Goal: Task Accomplishment & Management: Use online tool/utility

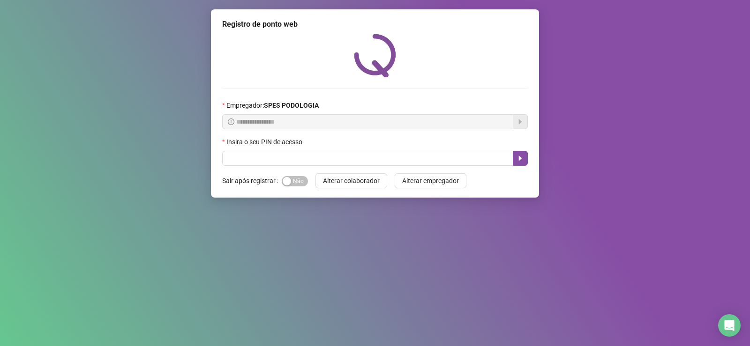
drag, startPoint x: 350, startPoint y: 167, endPoint x: 323, endPoint y: 144, distance: 35.6
click at [325, 145] on div "**********" at bounding box center [375, 103] width 328 height 188
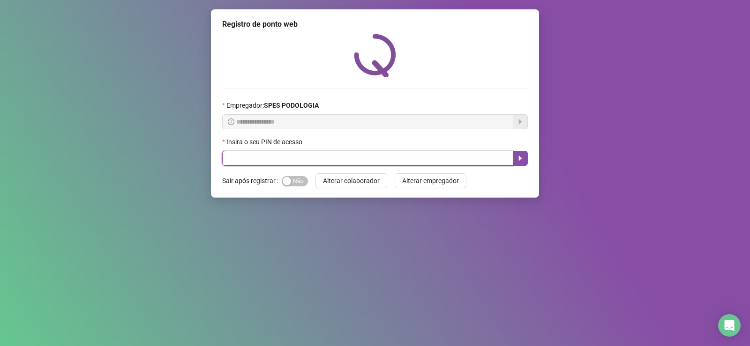
click at [323, 157] on input "text" at bounding box center [367, 158] width 291 height 15
type input "*****"
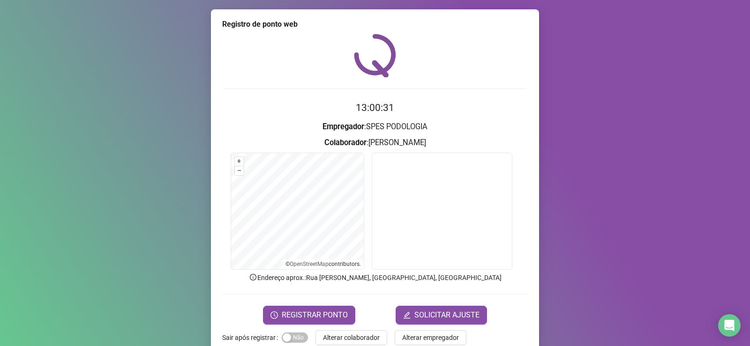
scroll to position [20, 0]
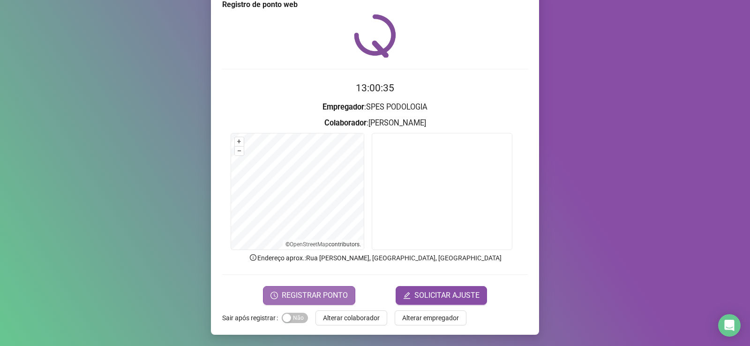
click at [314, 298] on span "REGISTRAR PONTO" at bounding box center [315, 295] width 66 height 11
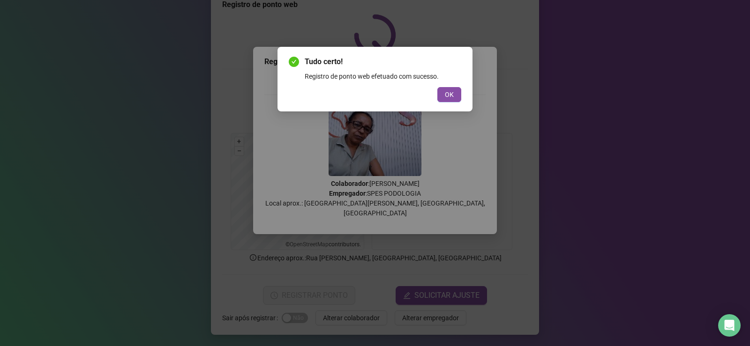
click at [451, 105] on div "Tudo certo! Registro de ponto web efetuado com sucesso. OK" at bounding box center [375, 79] width 195 height 65
click at [454, 94] on button "OK" at bounding box center [449, 94] width 24 height 15
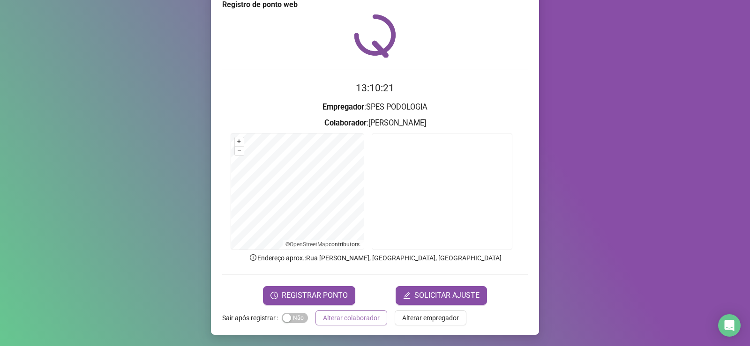
click at [356, 323] on span "Alterar colaborador" at bounding box center [351, 318] width 57 height 10
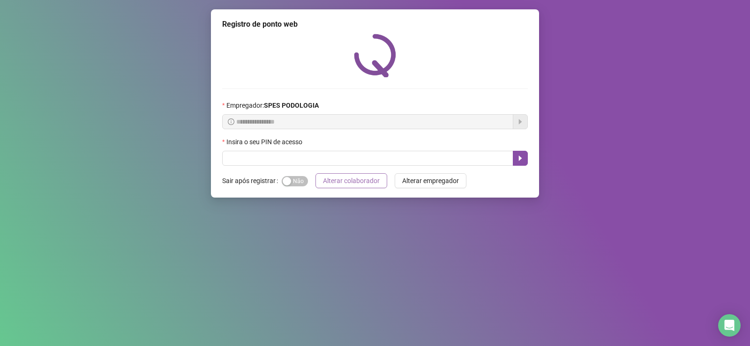
scroll to position [0, 0]
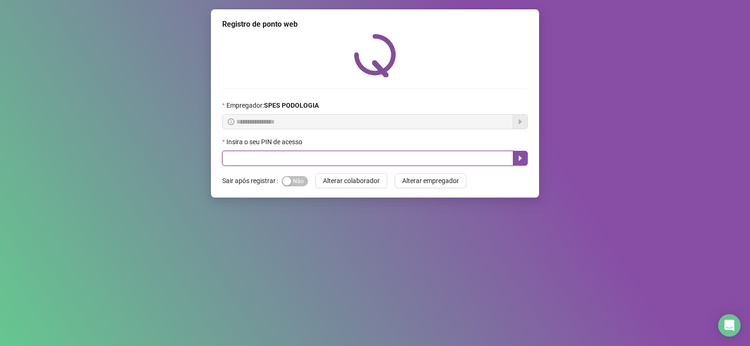
click at [375, 158] on input "text" at bounding box center [367, 158] width 291 height 15
type input "*****"
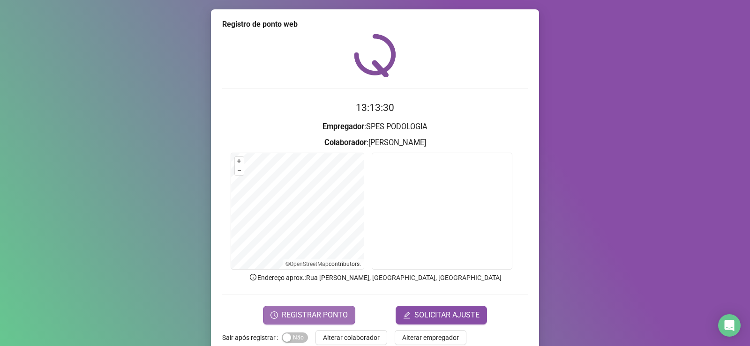
click at [320, 311] on span "REGISTRAR PONTO" at bounding box center [315, 315] width 66 height 11
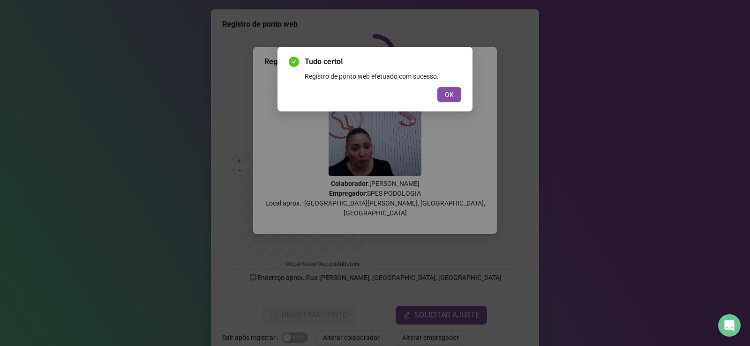
drag, startPoint x: 456, startPoint y: 94, endPoint x: 448, endPoint y: 122, distance: 29.7
click at [456, 97] on button "OK" at bounding box center [449, 94] width 24 height 15
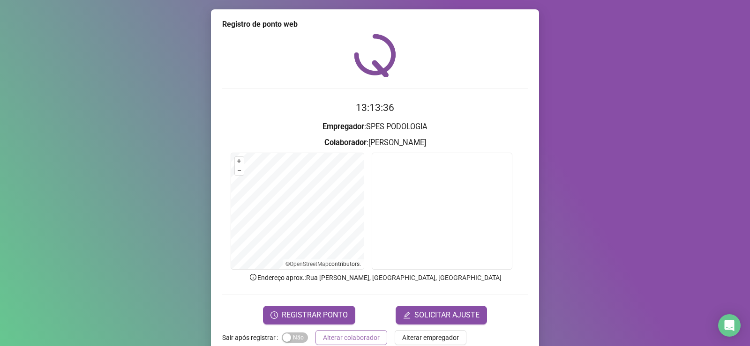
click at [345, 333] on span "Alterar colaborador" at bounding box center [351, 338] width 57 height 10
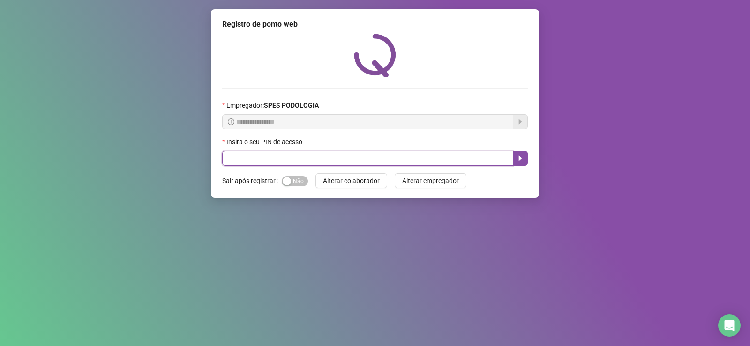
drag, startPoint x: 442, startPoint y: 163, endPoint x: 455, endPoint y: 163, distance: 12.7
click at [443, 162] on input "text" at bounding box center [367, 158] width 291 height 15
type input "*****"
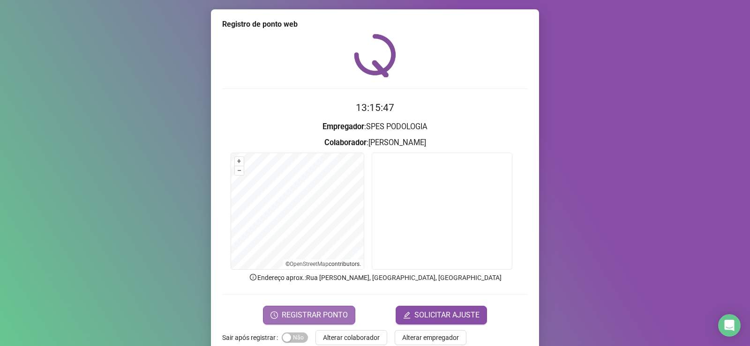
click at [307, 315] on span "REGISTRAR PONTO" at bounding box center [315, 315] width 66 height 11
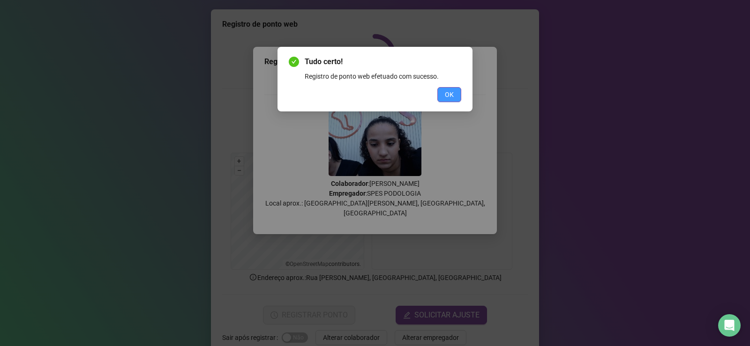
click at [451, 94] on span "OK" at bounding box center [449, 95] width 9 height 10
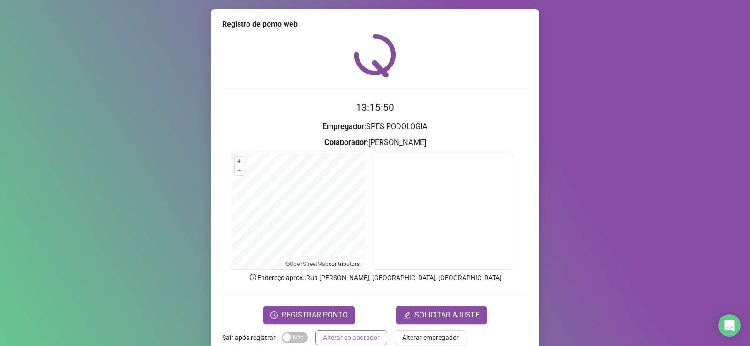
click at [366, 335] on span "Alterar colaborador" at bounding box center [351, 338] width 57 height 10
